Goal: Task Accomplishment & Management: Use online tool/utility

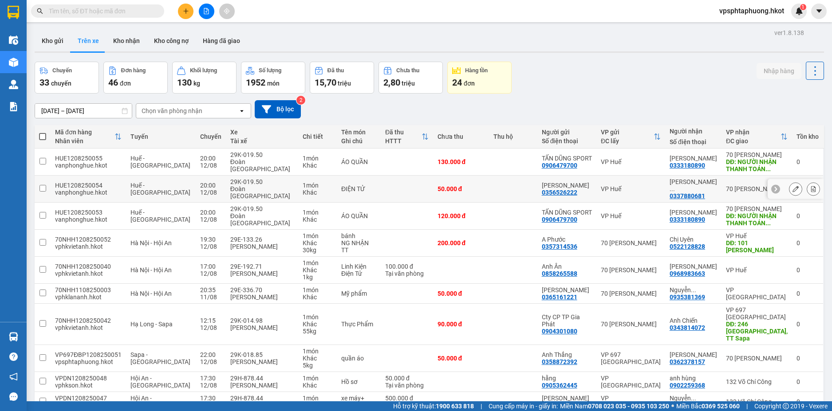
scroll to position [44, 0]
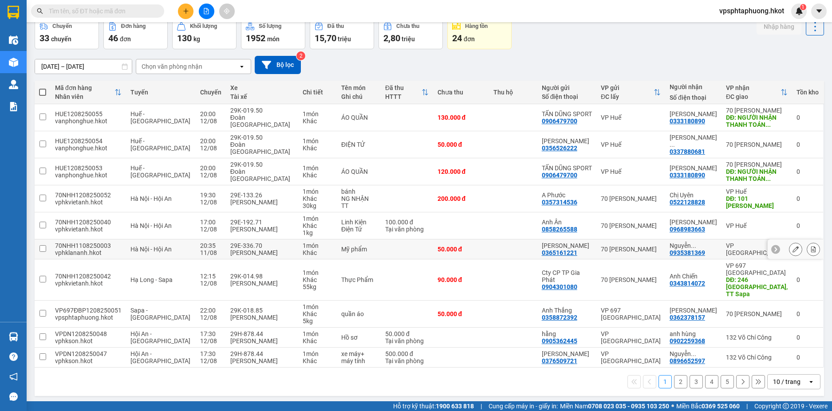
click at [75, 249] on div "70NHH1108250003" at bounding box center [88, 245] width 67 height 7
checkbox input "true"
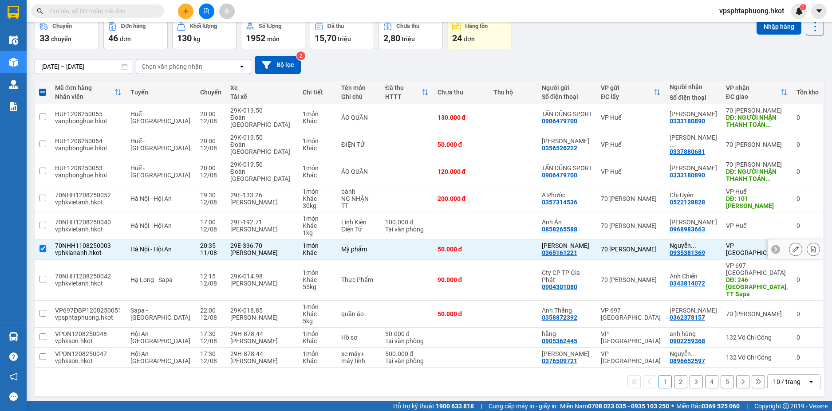
click at [811, 252] on icon at bounding box center [813, 249] width 5 height 6
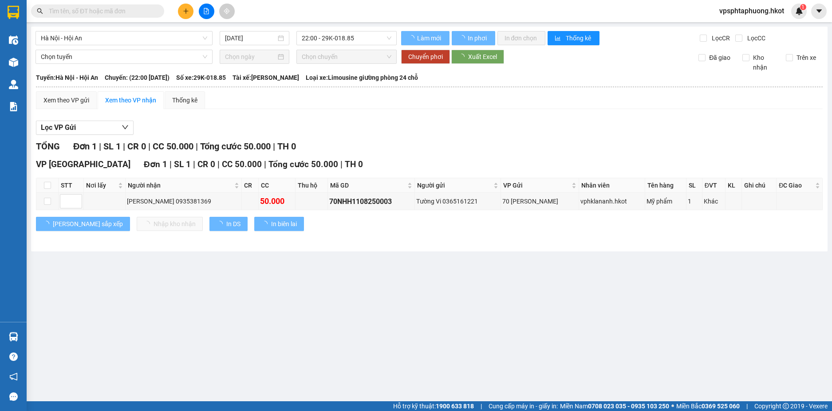
type input "[DATE]"
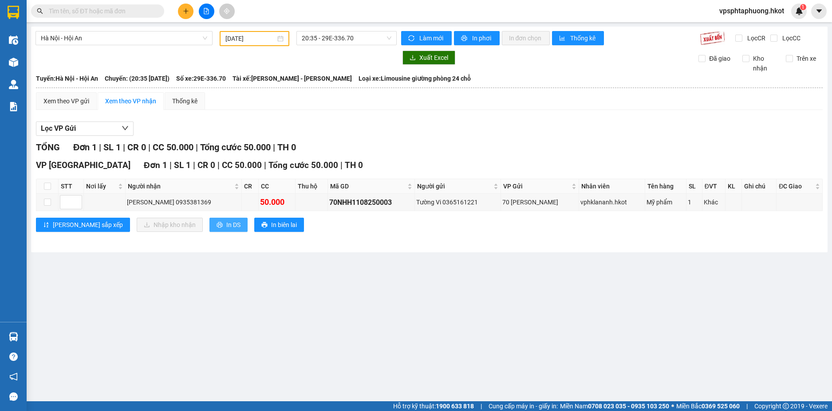
click at [226, 222] on span "In DS" at bounding box center [233, 225] width 14 height 10
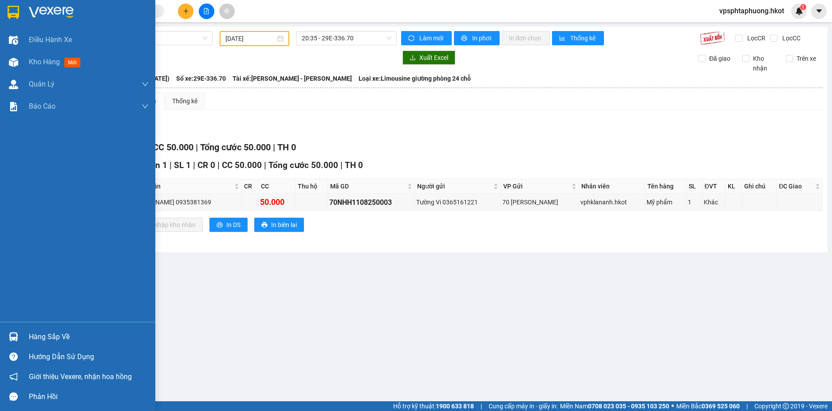
click at [8, 10] on img at bounding box center [14, 12] width 12 height 13
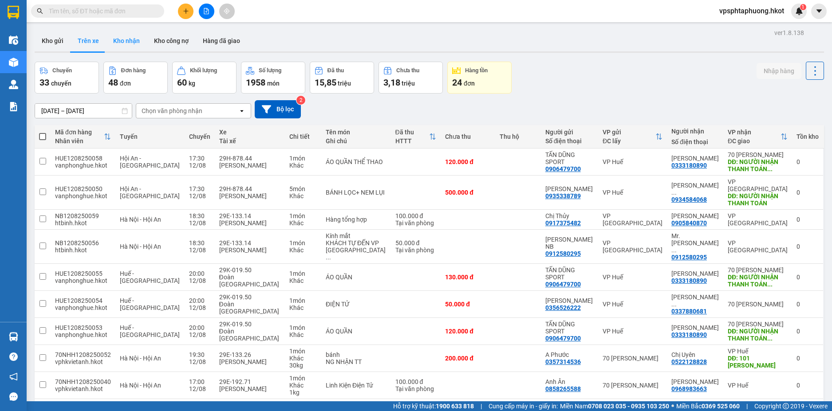
click at [109, 37] on button "Kho nhận" at bounding box center [126, 40] width 41 height 21
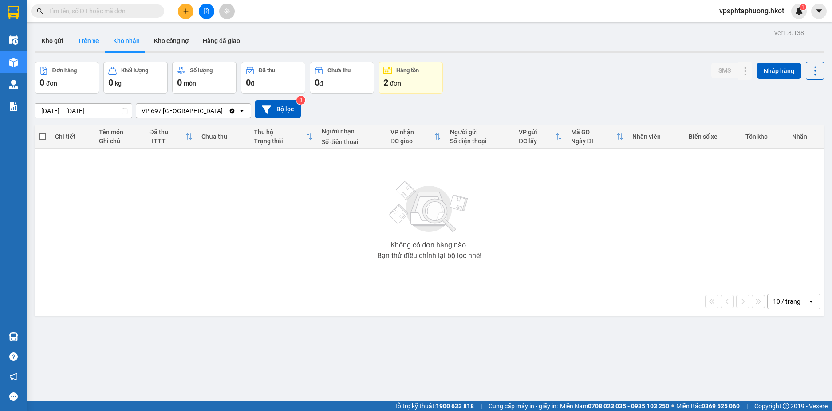
click at [89, 41] on button "Trên xe" at bounding box center [88, 40] width 35 height 21
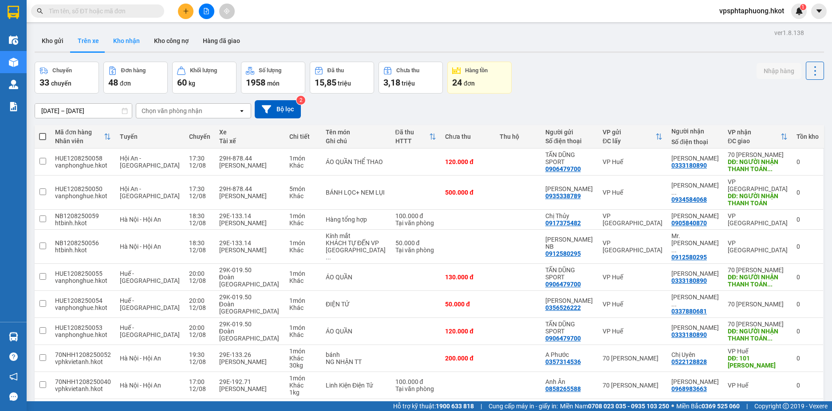
click at [114, 37] on button "Kho nhận" at bounding box center [126, 40] width 41 height 21
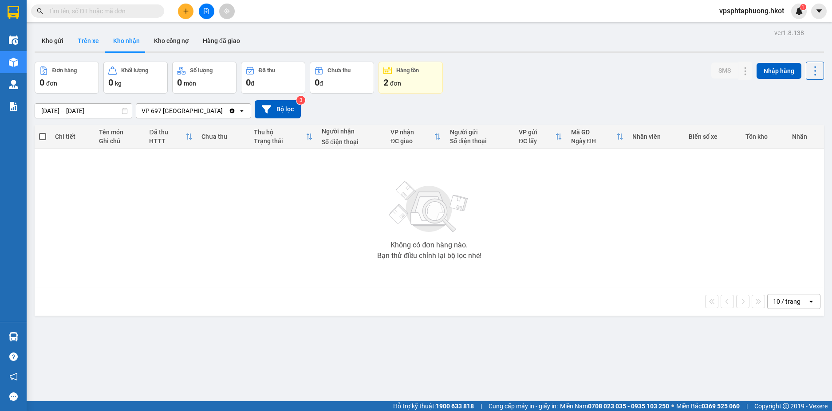
click at [93, 43] on button "Trên xe" at bounding box center [88, 40] width 35 height 21
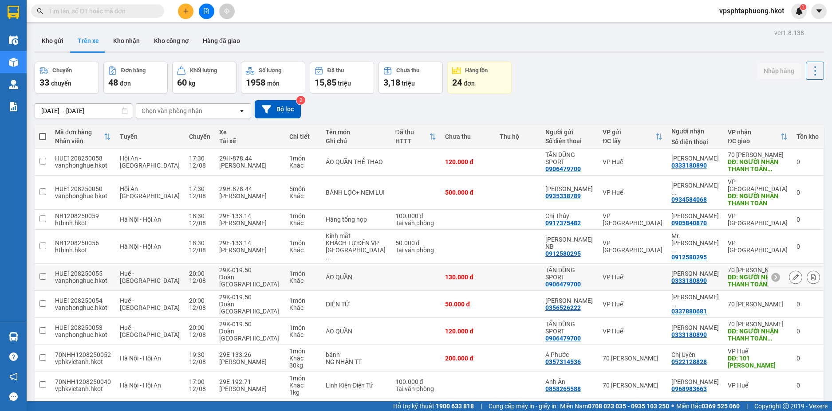
scroll to position [54, 0]
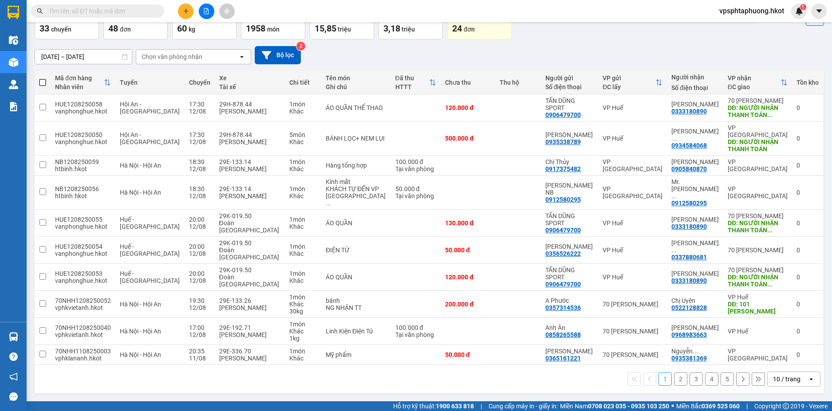
click at [183, 55] on div "Chọn văn phòng nhận" at bounding box center [172, 56] width 61 height 9
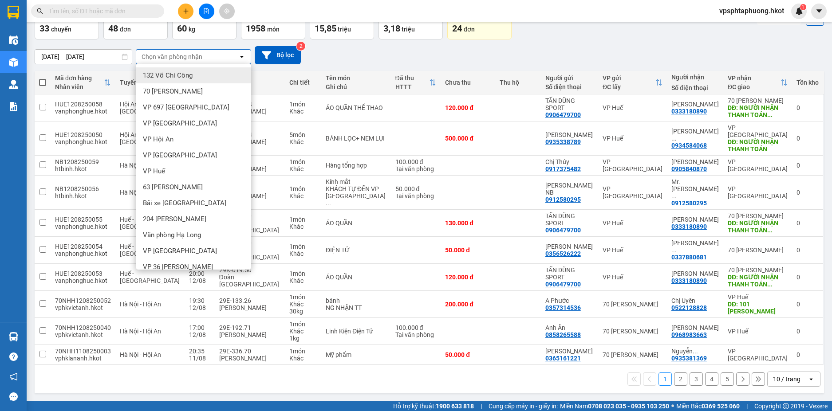
click at [219, 55] on div "Chọn văn phòng nhận" at bounding box center [187, 57] width 102 height 14
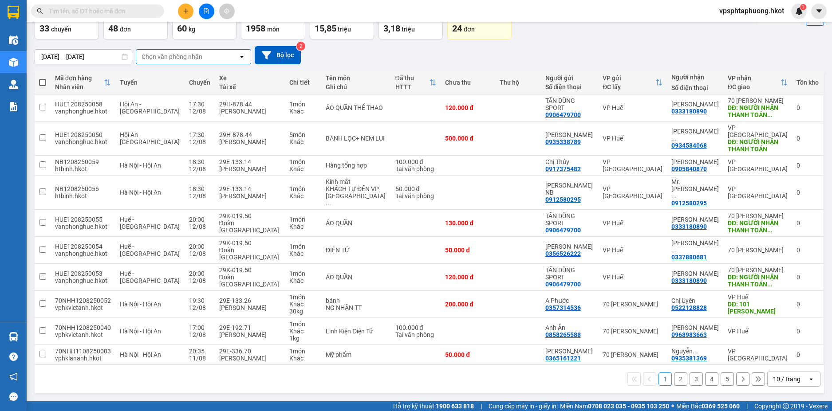
click at [674, 376] on button "2" at bounding box center [680, 379] width 13 height 13
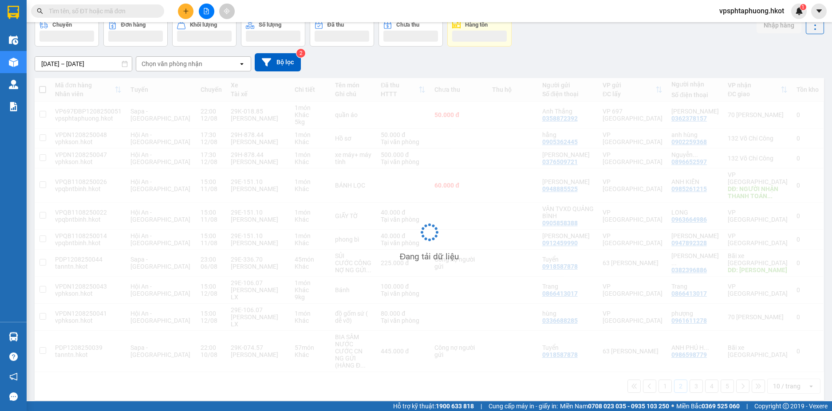
scroll to position [47, 0]
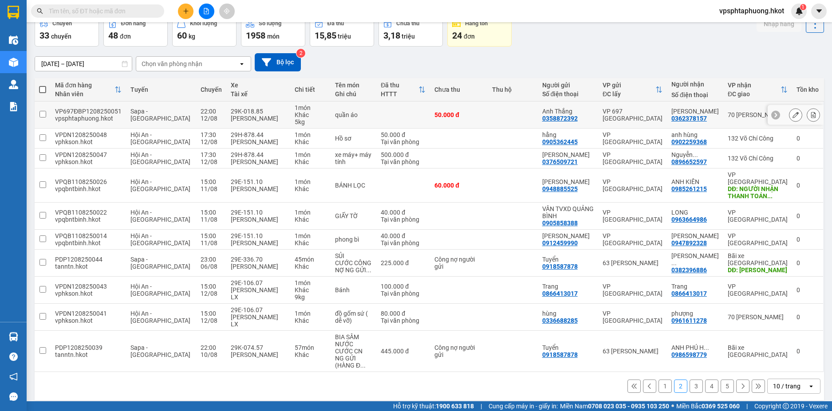
click at [43, 113] on input "checkbox" at bounding box center [42, 114] width 7 height 7
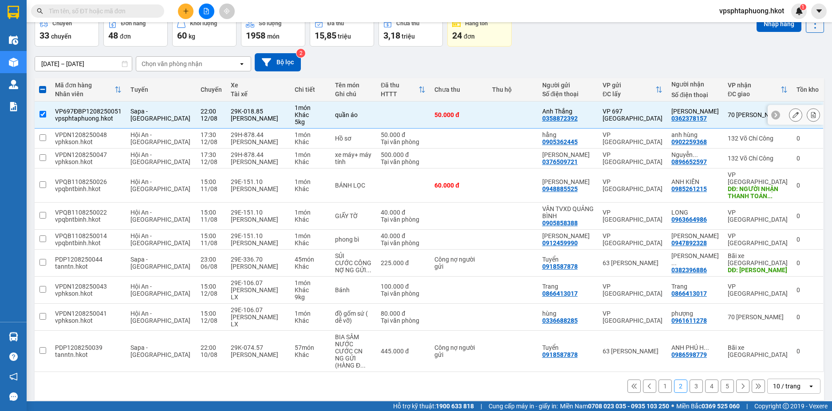
click at [43, 113] on input "checkbox" at bounding box center [42, 114] width 7 height 7
checkbox input "false"
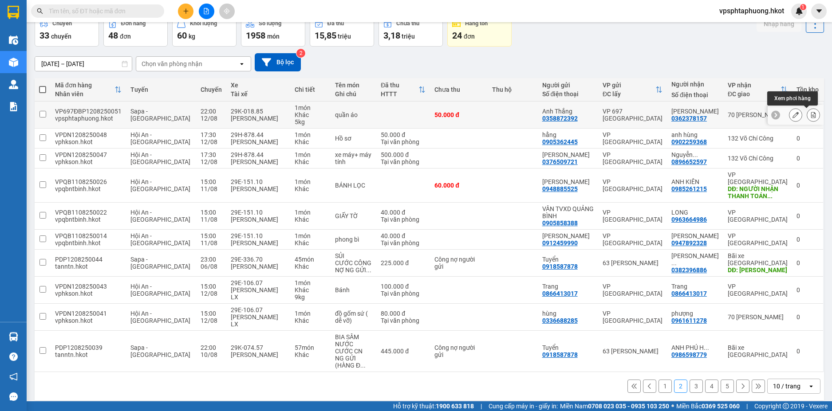
click at [811, 115] on button at bounding box center [813, 115] width 12 height 16
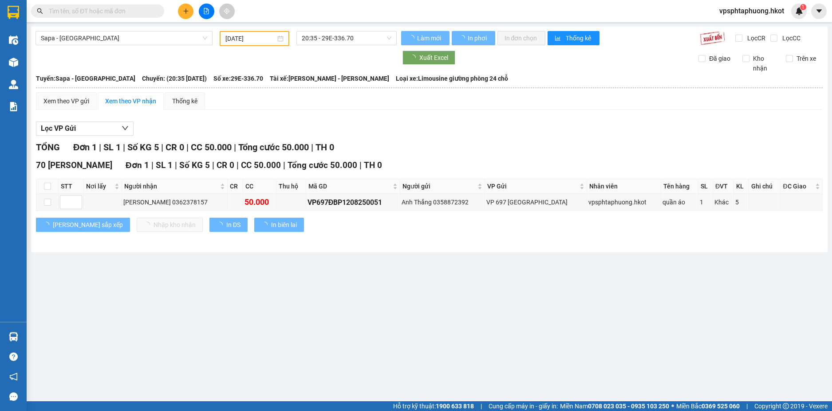
type input "[DATE]"
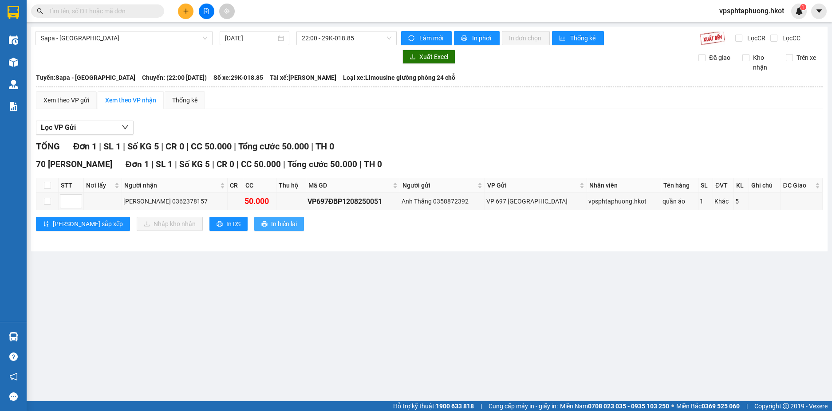
click at [271, 224] on span "In biên lai" at bounding box center [284, 224] width 26 height 10
